Goal: Task Accomplishment & Management: Manage account settings

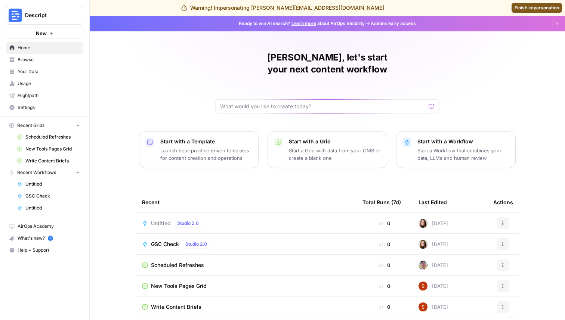
click at [50, 7] on button "Descript" at bounding box center [44, 15] width 77 height 19
type input "aeo"
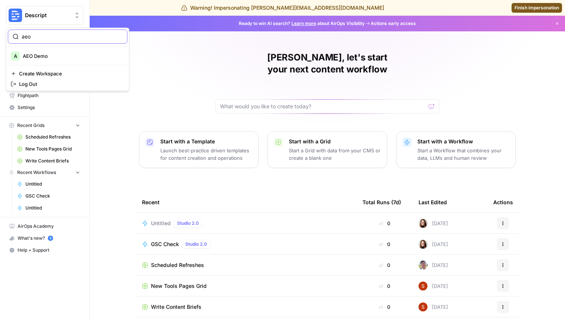
click at [42, 36] on input "aeo" at bounding box center [72, 36] width 101 height 7
type input "a"
type input "AEO"
click at [35, 53] on span "AEO Demo" at bounding box center [72, 55] width 99 height 7
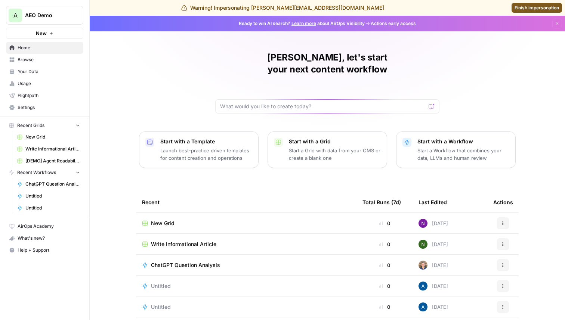
click at [46, 15] on span "AEO Demo" at bounding box center [47, 15] width 45 height 7
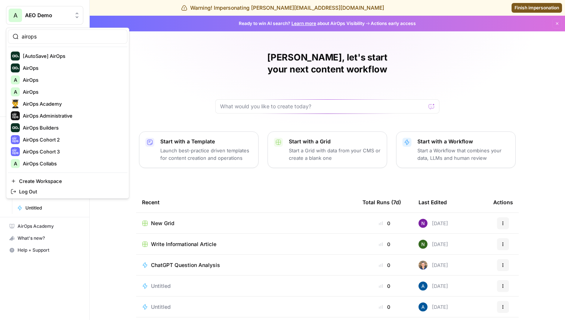
type input "airops"
click at [552, 12] on link "Finish impersonation" at bounding box center [536, 8] width 50 height 10
